Goal: Transaction & Acquisition: Purchase product/service

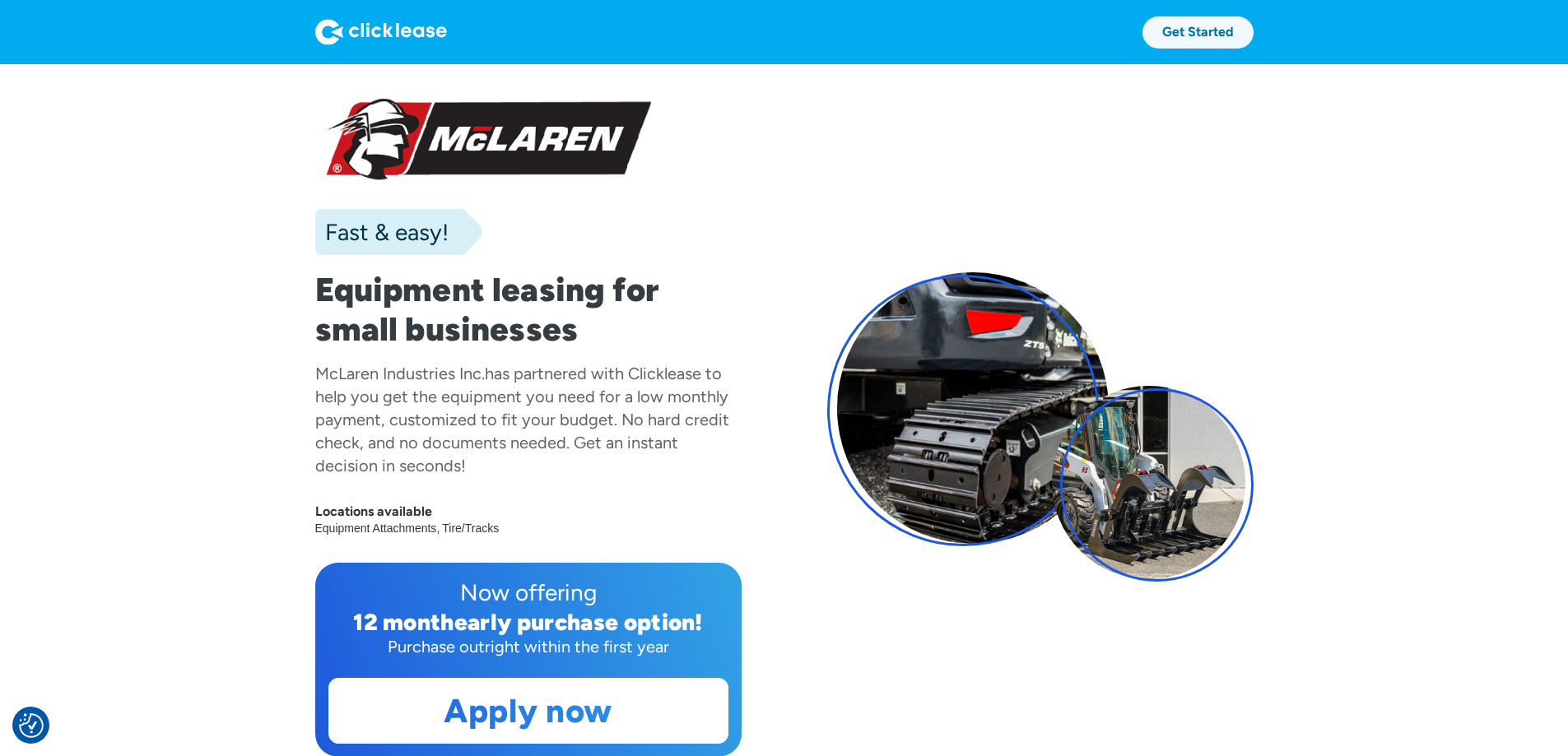
click at [1253, 30] on link "Get Started" at bounding box center [1197, 32] width 111 height 32
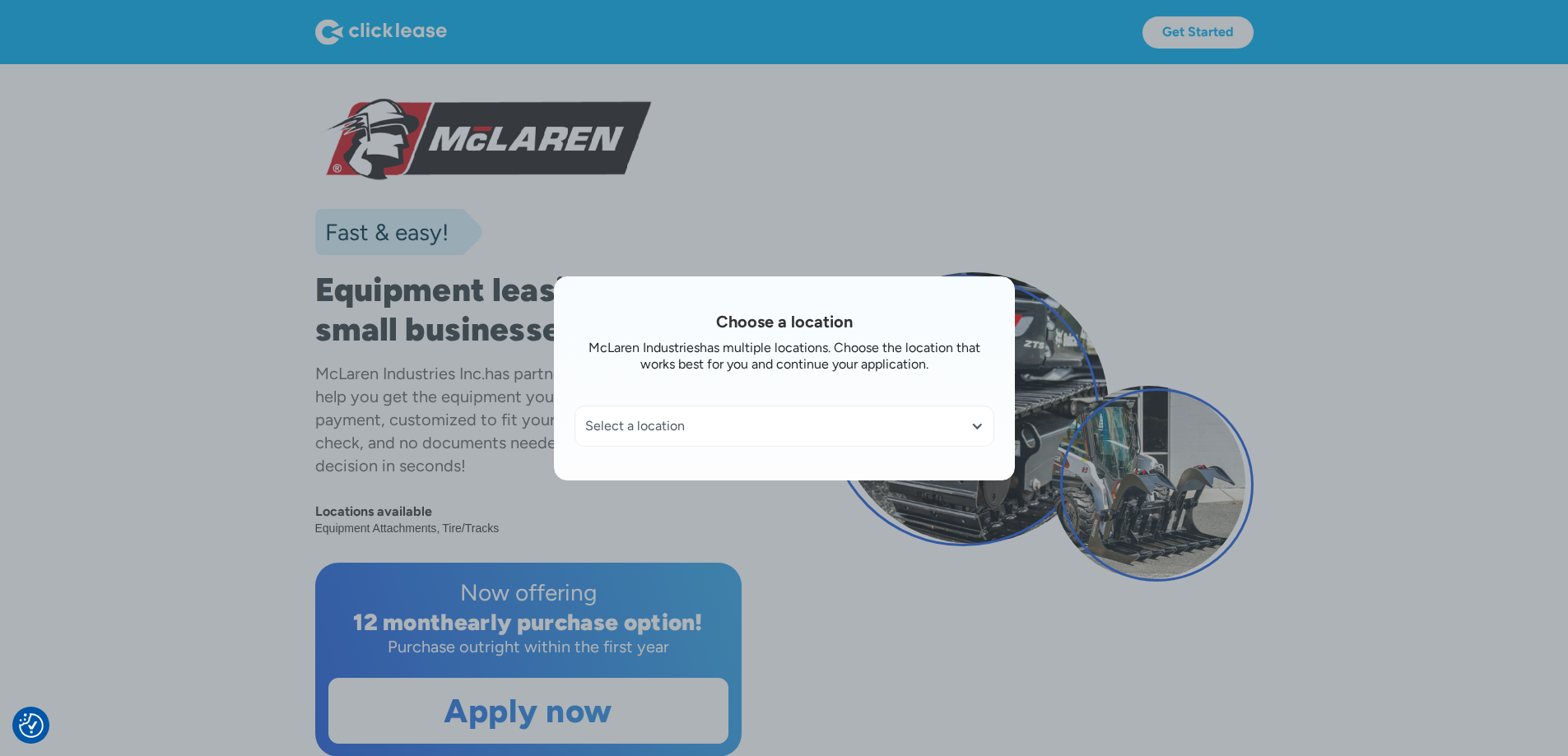
click at [980, 423] on div at bounding box center [977, 426] width 14 height 14
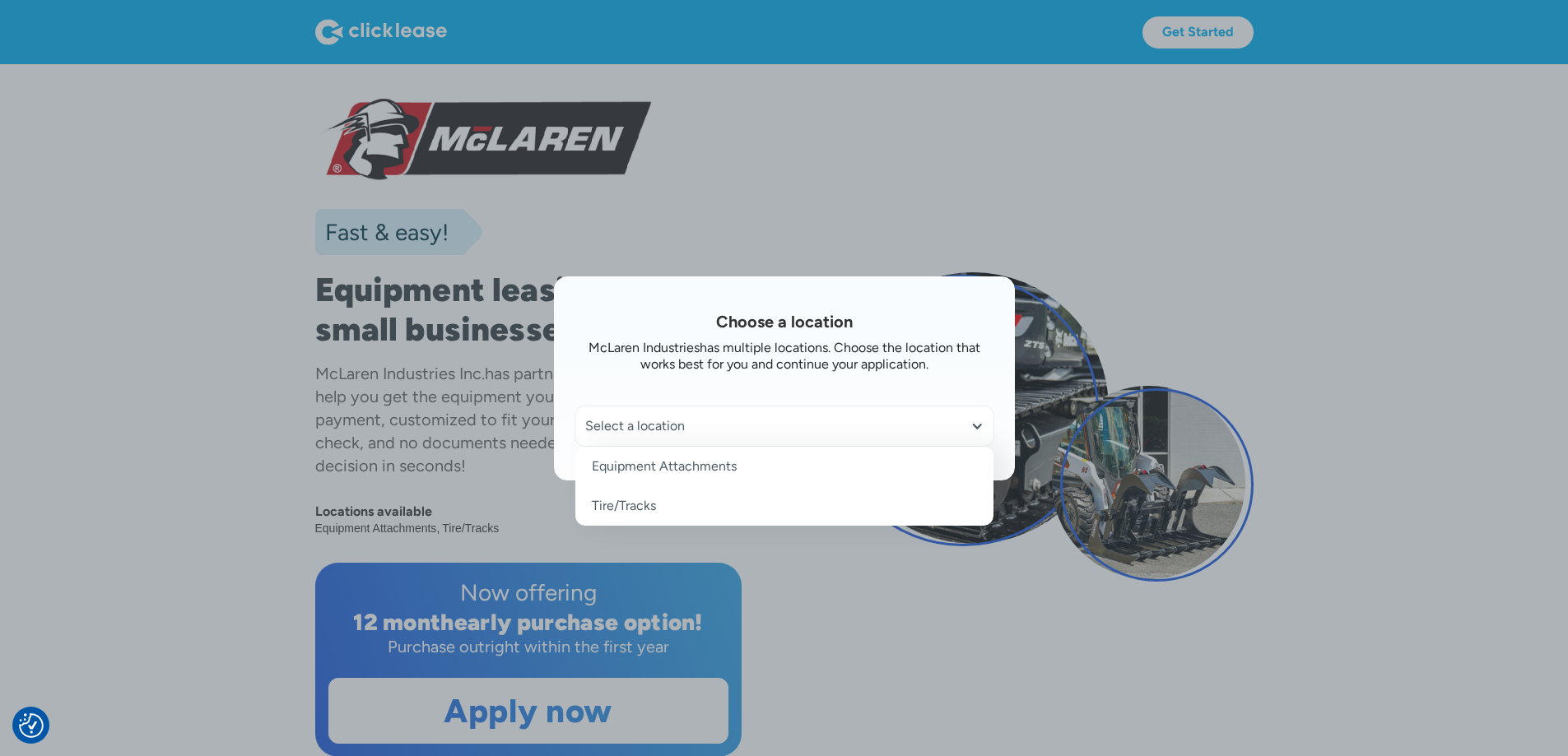
click at [780, 464] on link "Equipment Attachments" at bounding box center [784, 466] width 418 height 40
